Goal: Task Accomplishment & Management: Complete application form

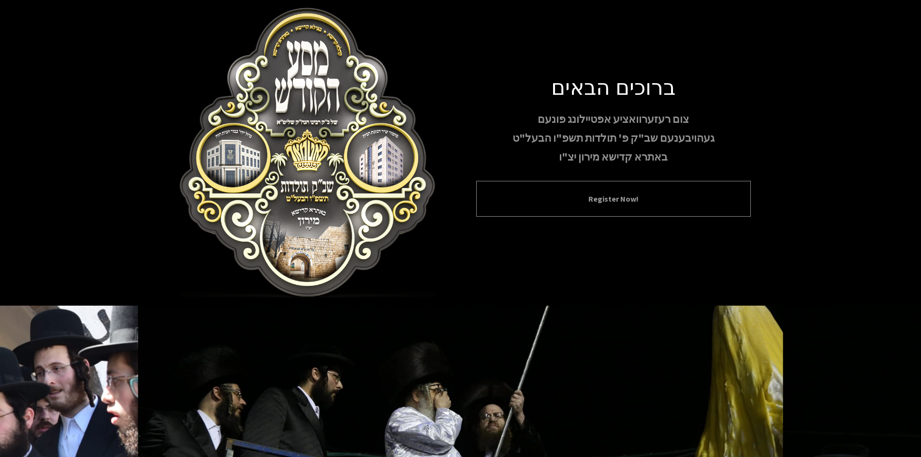
click at [553, 216] on div "Register Now!" at bounding box center [613, 199] width 275 height 36
click at [569, 207] on div "Register Now!" at bounding box center [613, 199] width 275 height 36
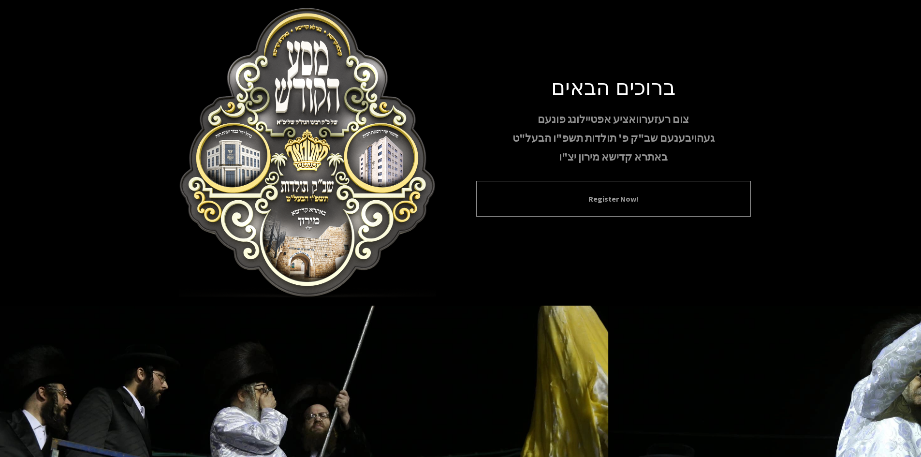
click at [630, 203] on button "Register Now!" at bounding box center [614, 199] width 251 height 12
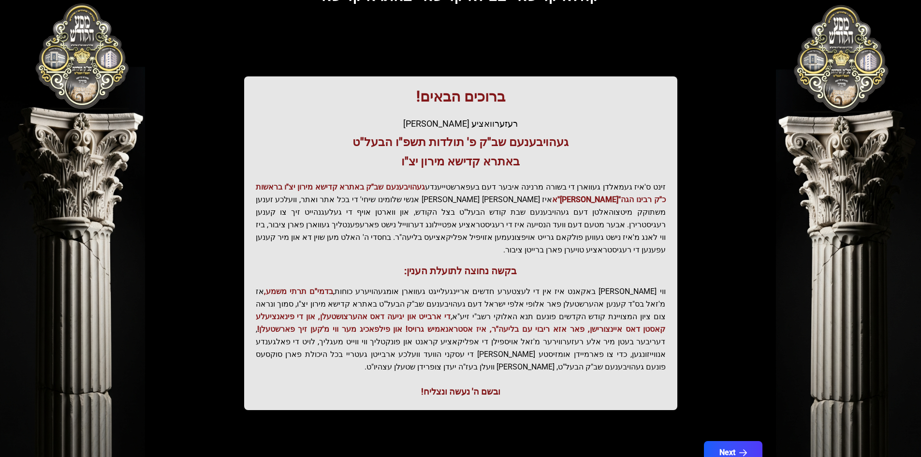
scroll to position [103, 0]
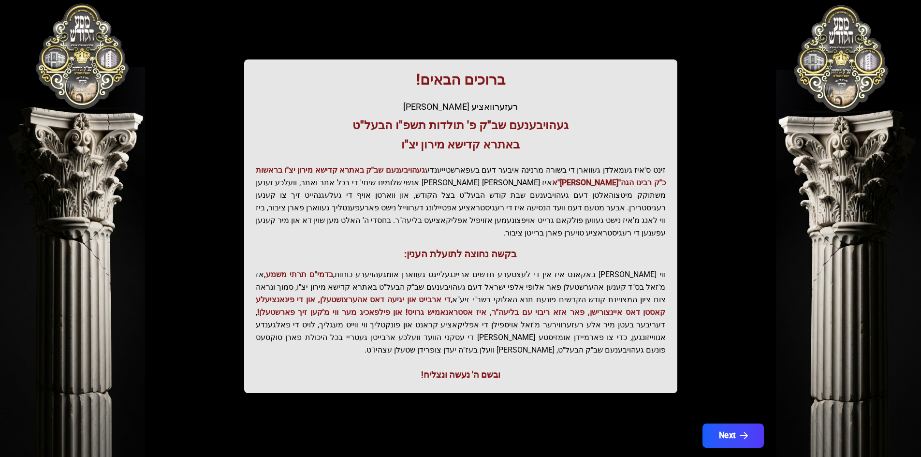
click at [750, 424] on button "Next" at bounding box center [732, 436] width 61 height 24
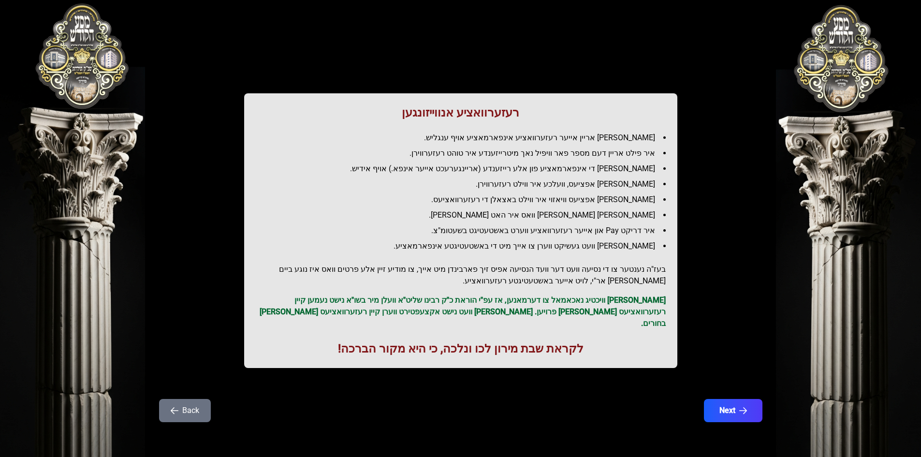
scroll to position [0, 0]
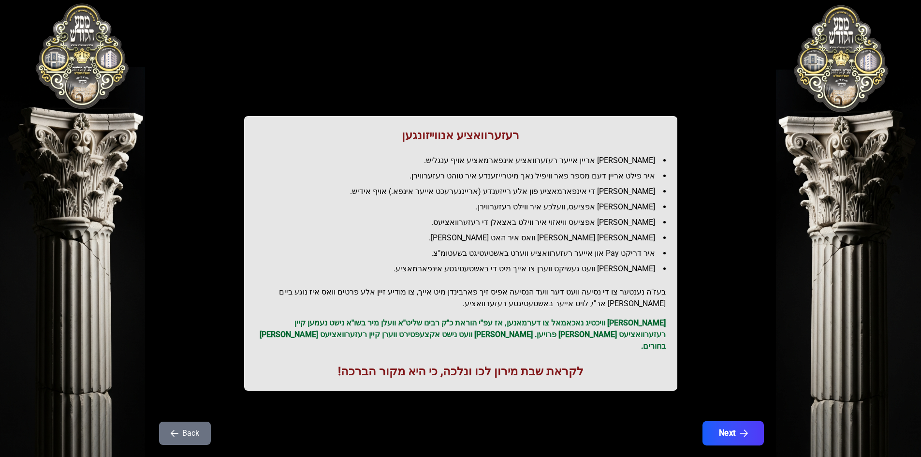
click at [733, 421] on button "Next" at bounding box center [732, 433] width 61 height 24
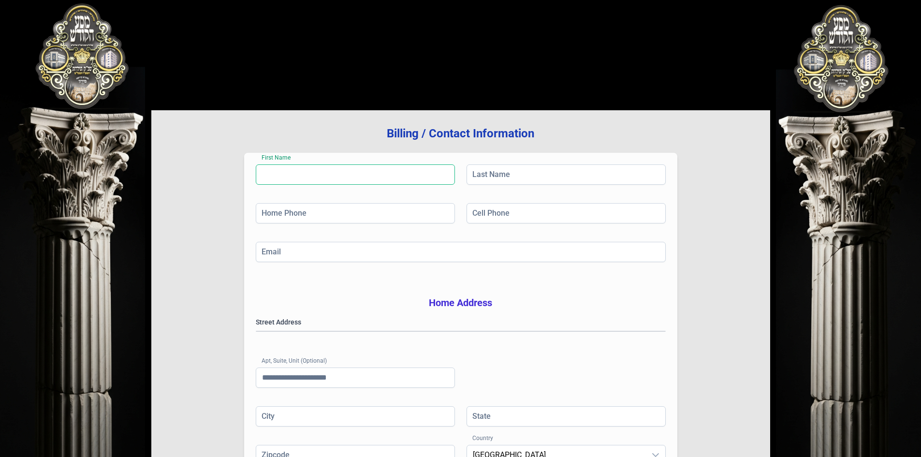
click at [372, 172] on input "First Name" at bounding box center [355, 174] width 199 height 20
click at [379, 215] on input "Home Phone" at bounding box center [355, 213] width 199 height 20
drag, startPoint x: 482, startPoint y: 217, endPoint x: 477, endPoint y: 240, distance: 23.8
click at [483, 217] on input "Cell Phone" at bounding box center [566, 213] width 199 height 20
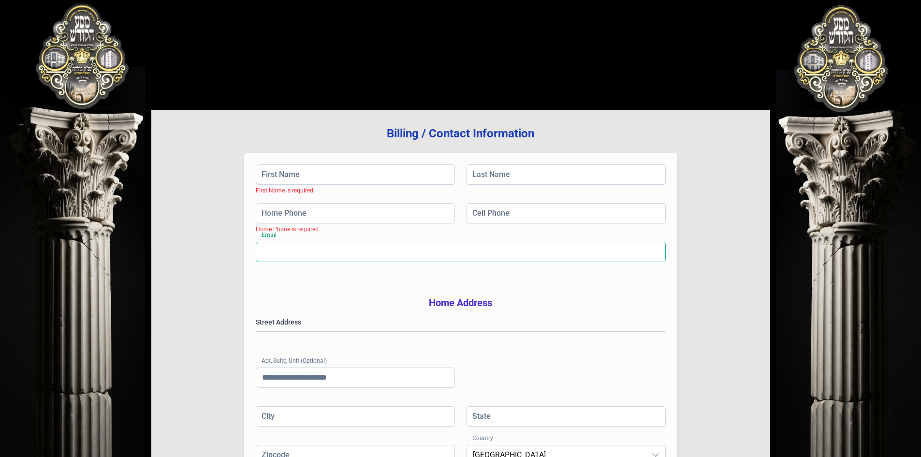
click at [475, 252] on input "Email" at bounding box center [461, 252] width 410 height 20
